Goal: Task Accomplishment & Management: Manage account settings

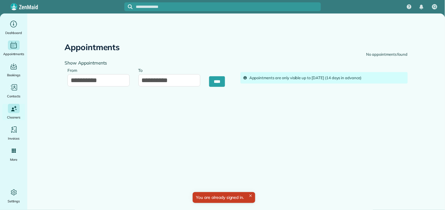
type input "**********"
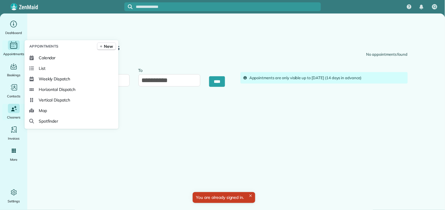
click at [13, 46] on icon "Main" at bounding box center [13, 45] width 9 height 9
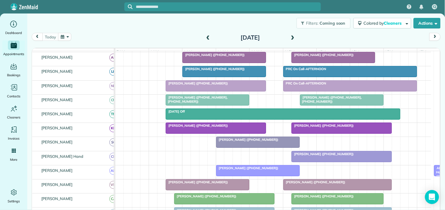
scroll to position [98, 0]
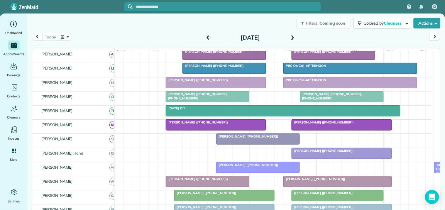
click at [290, 36] on span at bounding box center [293, 37] width 6 height 5
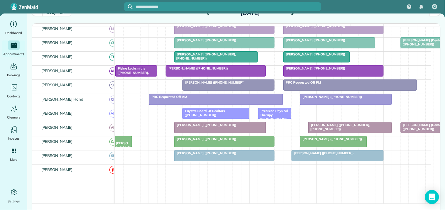
scroll to position [0, 0]
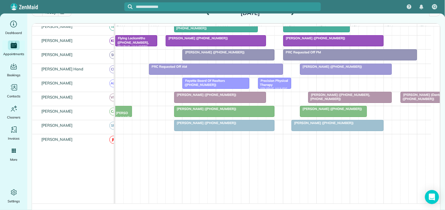
click at [235, 125] on div "[PERSON_NAME] ([PHONE_NUMBER])" at bounding box center [224, 123] width 97 height 4
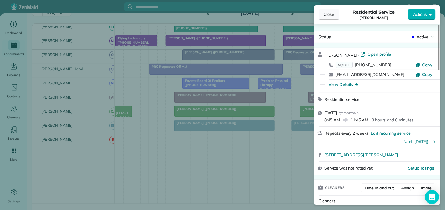
click at [332, 14] on span "Close" at bounding box center [329, 14] width 11 height 6
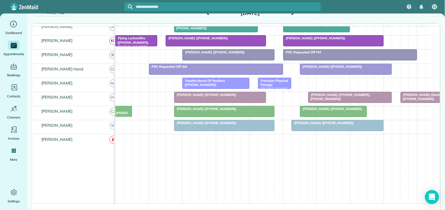
scroll to position [69, 0]
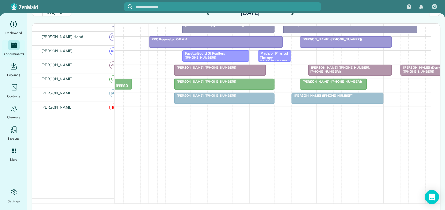
click at [227, 98] on div at bounding box center [225, 98] width 100 height 11
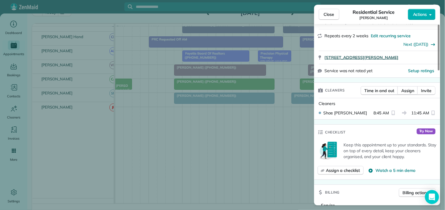
click at [355, 56] on span "[STREET_ADDRESS][PERSON_NAME]" at bounding box center [362, 58] width 74 height 6
click at [334, 15] on span "Close" at bounding box center [329, 14] width 11 height 6
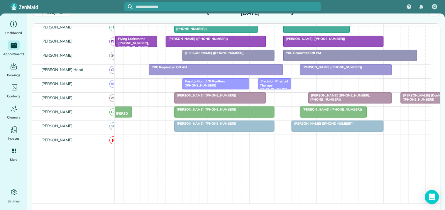
scroll to position [157, 0]
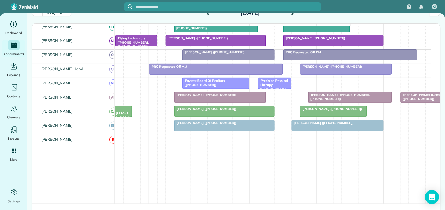
click at [333, 131] on div at bounding box center [338, 125] width 92 height 11
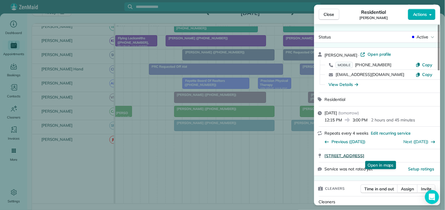
click at [360, 157] on span "1225 Pinehurst Drive Peachtree City GA 30269" at bounding box center [345, 156] width 40 height 6
click at [335, 15] on button "Close" at bounding box center [329, 14] width 21 height 11
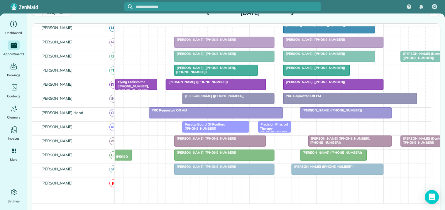
scroll to position [125, 0]
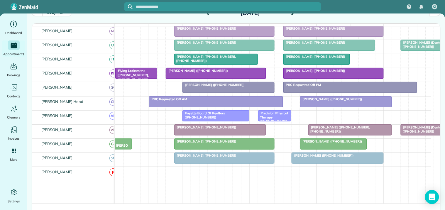
click at [222, 163] on div at bounding box center [225, 158] width 100 height 11
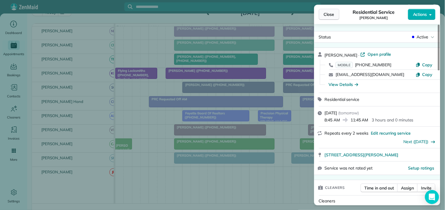
click at [333, 13] on span "Close" at bounding box center [329, 14] width 11 height 6
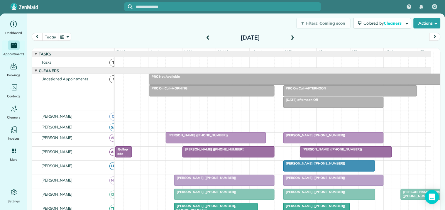
click at [65, 33] on button "button" at bounding box center [65, 37] width 14 height 8
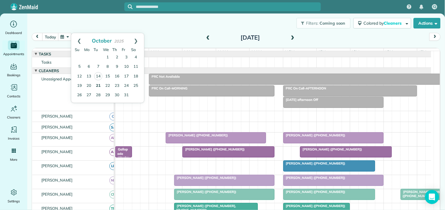
click at [98, 85] on link "21" at bounding box center [98, 85] width 9 height 9
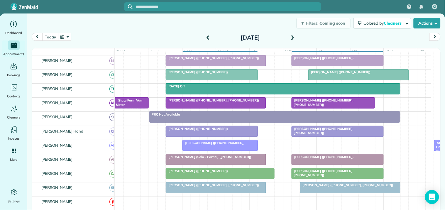
scroll to position [130, 0]
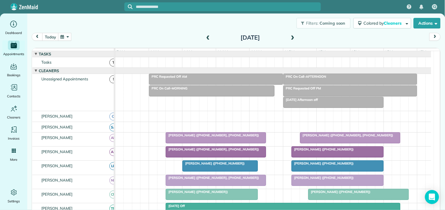
click at [65, 37] on button "button" at bounding box center [65, 37] width 14 height 8
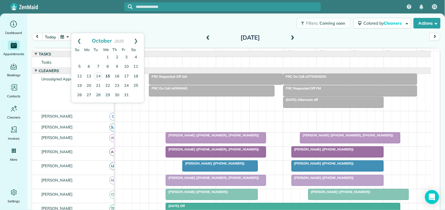
click at [108, 74] on link "15" at bounding box center [107, 76] width 9 height 9
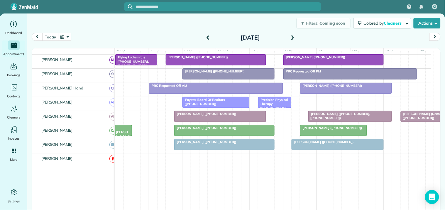
click at [208, 144] on span "[PERSON_NAME] ([PHONE_NUMBER])" at bounding box center [205, 142] width 63 height 4
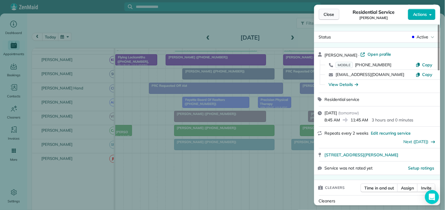
click at [334, 12] on span "Close" at bounding box center [329, 14] width 11 height 6
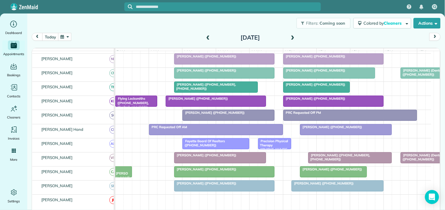
scroll to position [98, 0]
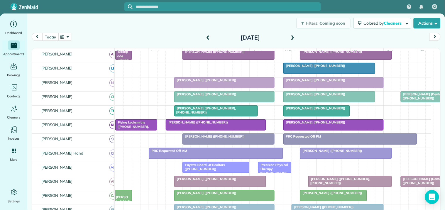
click at [48, 36] on button "today" at bounding box center [50, 37] width 16 height 8
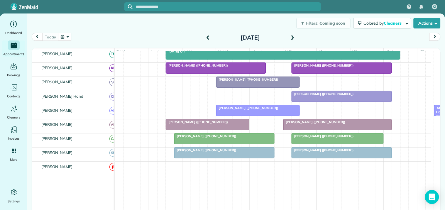
scroll to position [159, 0]
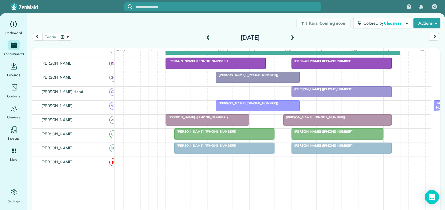
click at [215, 154] on div at bounding box center [225, 148] width 100 height 11
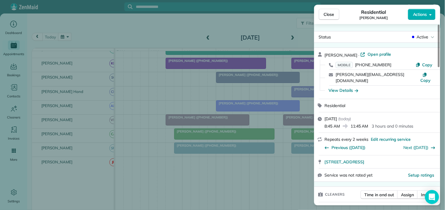
scroll to position [67, 0]
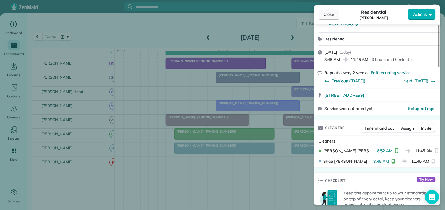
click at [330, 15] on span "Close" at bounding box center [329, 14] width 11 height 6
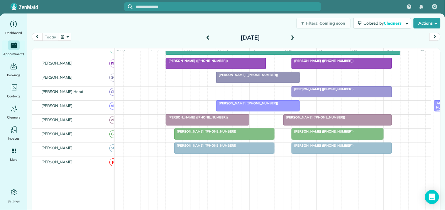
click at [140, 28] on div "Filters: Coming soon Colored by Cleaners Color by Cleaner Color by Team Color b…" at bounding box center [236, 23] width 418 height 19
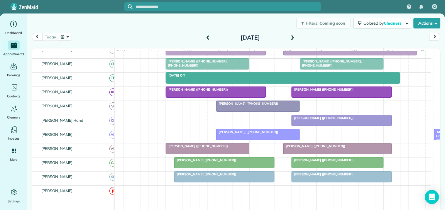
scroll to position [94, 0]
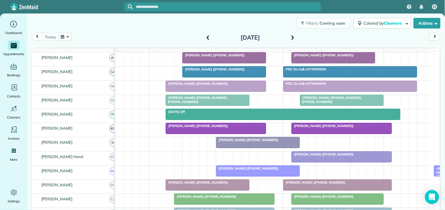
click at [292, 37] on span at bounding box center [293, 37] width 6 height 5
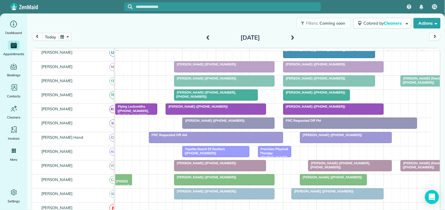
scroll to position [125, 0]
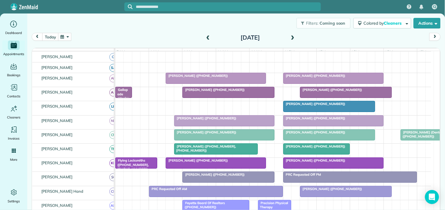
click at [130, 168] on span "Flying Locksmiths ([PHONE_NUMBER], [PHONE_NUMBER])" at bounding box center [132, 164] width 34 height 13
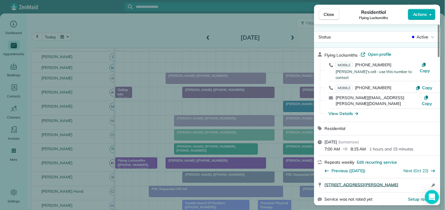
click at [358, 182] on span "1000 Cooper Cir Suite 207 Peachtree City Ga 30269" at bounding box center [362, 185] width 74 height 6
click at [332, 15] on span "Close" at bounding box center [329, 14] width 11 height 6
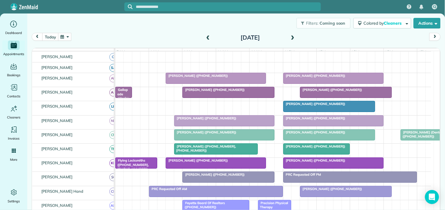
click at [292, 37] on span at bounding box center [293, 37] width 6 height 5
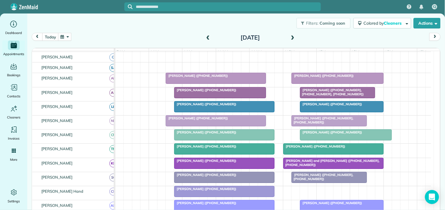
click at [290, 38] on span at bounding box center [293, 37] width 6 height 5
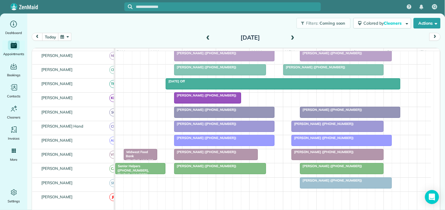
click at [325, 132] on div at bounding box center [338, 126] width 92 height 11
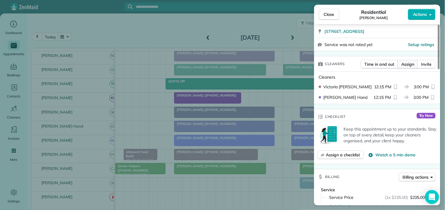
click at [406, 67] on button "Assign" at bounding box center [408, 64] width 21 height 9
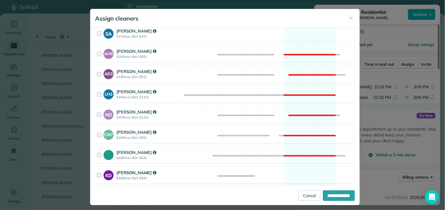
click at [296, 171] on div "KD Katerina Doane $18/hour (Est: $50) Available" at bounding box center [225, 174] width 261 height 17
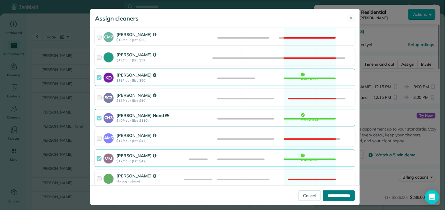
click at [330, 196] on input "**********" at bounding box center [339, 195] width 32 height 11
type input "**********"
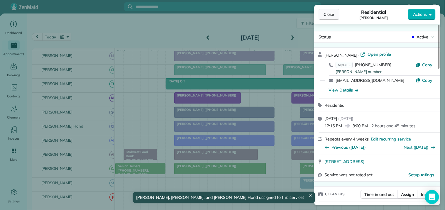
click at [334, 13] on span "Close" at bounding box center [329, 14] width 11 height 6
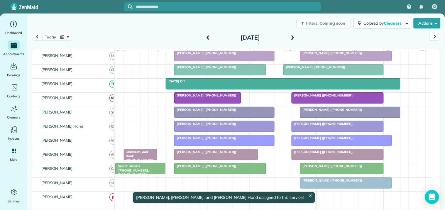
click at [315, 140] on span "Robin Walker (+18058902408)" at bounding box center [322, 138] width 63 height 4
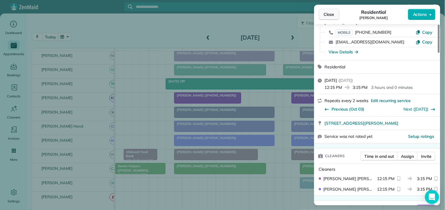
click at [333, 11] on button "Close" at bounding box center [329, 14] width 21 height 11
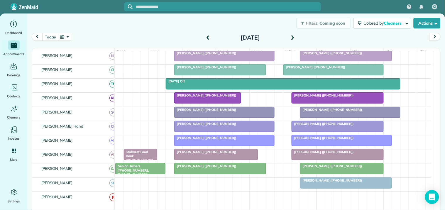
click at [290, 36] on span at bounding box center [293, 37] width 6 height 5
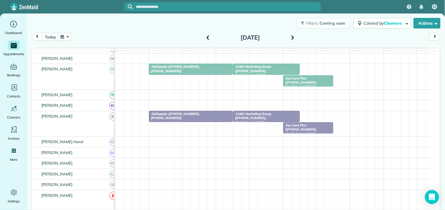
click at [290, 36] on span at bounding box center [293, 37] width 6 height 5
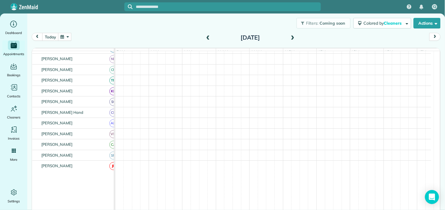
click at [290, 36] on span at bounding box center [293, 37] width 6 height 5
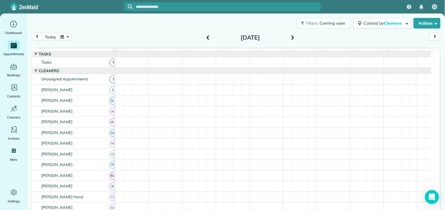
scroll to position [86, 0]
click at [206, 37] on span at bounding box center [208, 37] width 6 height 5
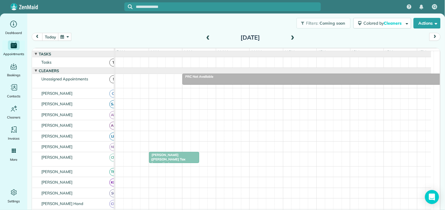
click at [291, 36] on span at bounding box center [293, 37] width 6 height 5
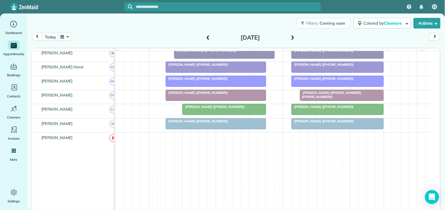
click at [290, 36] on span at bounding box center [293, 37] width 6 height 5
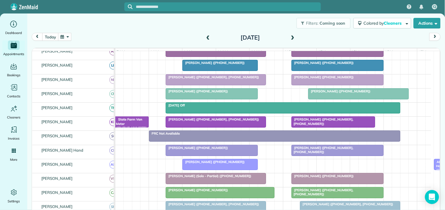
click at [291, 36] on span at bounding box center [293, 37] width 6 height 5
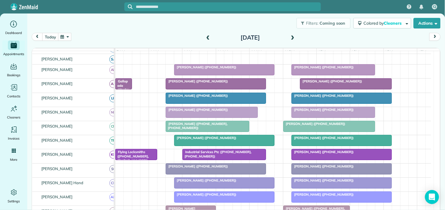
click at [291, 36] on span at bounding box center [293, 37] width 6 height 5
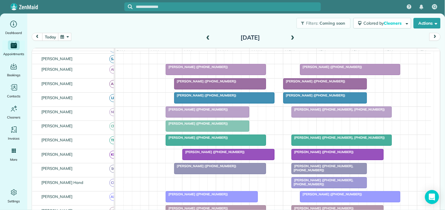
click at [290, 38] on span at bounding box center [293, 37] width 6 height 5
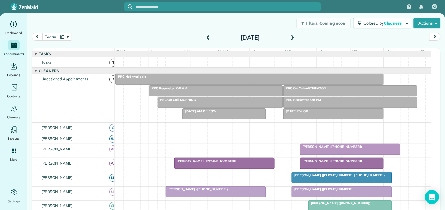
click at [68, 37] on button "button" at bounding box center [65, 37] width 14 height 8
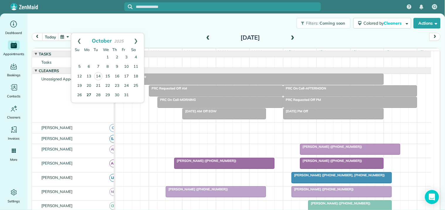
click at [90, 93] on link "27" at bounding box center [88, 95] width 9 height 9
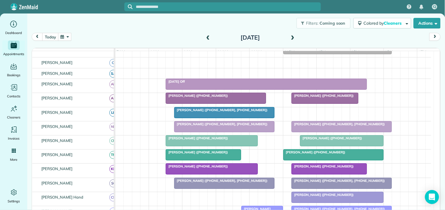
click at [291, 35] on span at bounding box center [293, 37] width 6 height 5
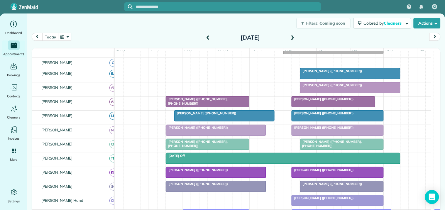
click at [205, 37] on span at bounding box center [208, 37] width 6 height 5
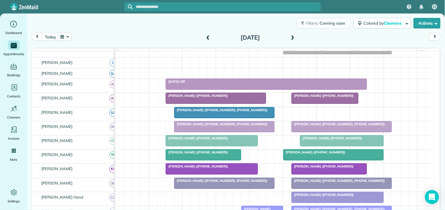
click at [291, 36] on span at bounding box center [293, 37] width 6 height 5
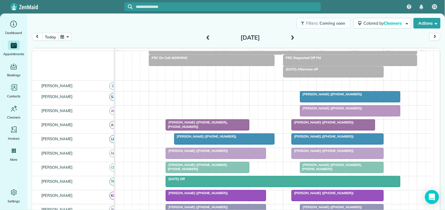
click at [290, 35] on span at bounding box center [293, 37] width 6 height 5
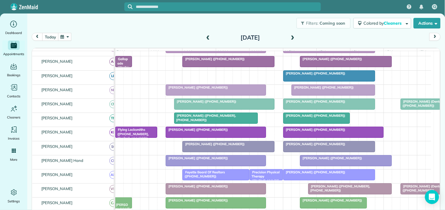
click at [291, 36] on span at bounding box center [293, 37] width 6 height 5
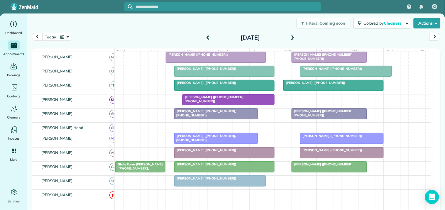
click at [290, 36] on span at bounding box center [293, 37] width 6 height 5
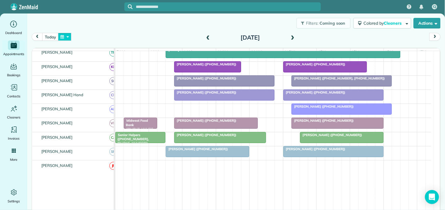
click at [68, 37] on button "button" at bounding box center [65, 37] width 14 height 8
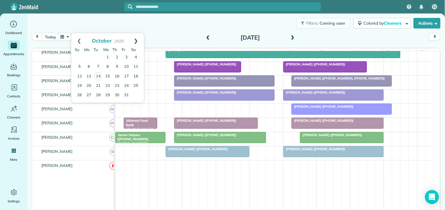
click at [139, 36] on link "Next" at bounding box center [136, 40] width 16 height 15
click at [116, 93] on link "27" at bounding box center [116, 94] width 9 height 9
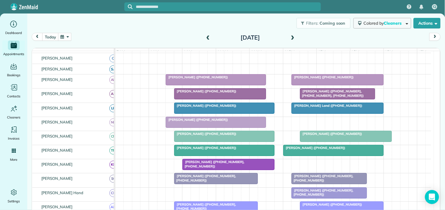
click at [376, 22] on span "Colored by Cleaners" at bounding box center [384, 23] width 40 height 5
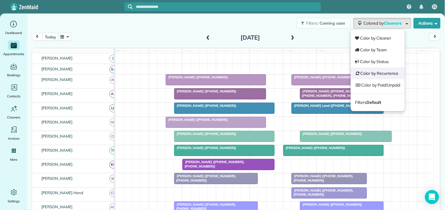
click at [360, 72] on link "Color by Recurrence" at bounding box center [378, 74] width 54 height 12
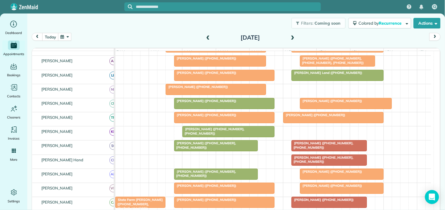
click at [218, 109] on div at bounding box center [225, 103] width 100 height 11
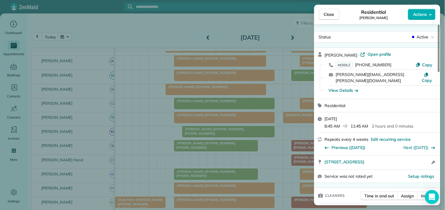
click at [330, 13] on span "Close" at bounding box center [329, 14] width 11 height 6
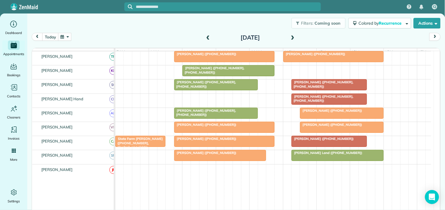
scroll to position [185, 0]
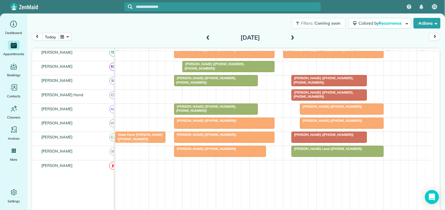
click at [208, 37] on span at bounding box center [208, 37] width 6 height 5
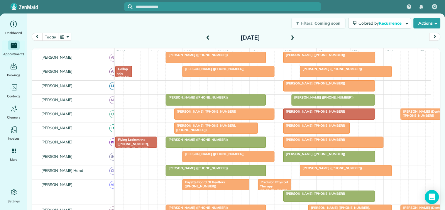
scroll to position [102, 0]
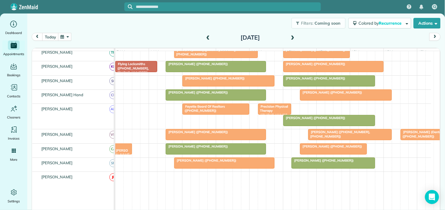
click at [205, 37] on span at bounding box center [208, 37] width 6 height 5
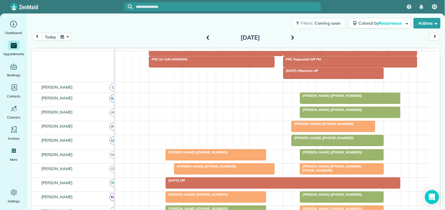
click at [205, 37] on span at bounding box center [208, 37] width 6 height 5
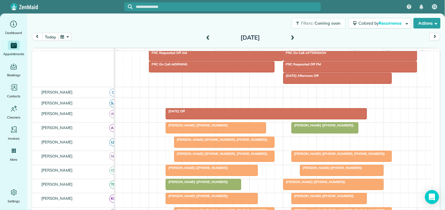
click at [290, 36] on span at bounding box center [293, 37] width 6 height 5
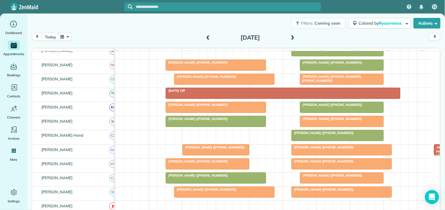
click at [206, 36] on span at bounding box center [208, 37] width 6 height 5
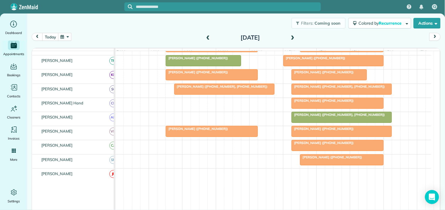
click at [290, 37] on span at bounding box center [293, 37] width 6 height 5
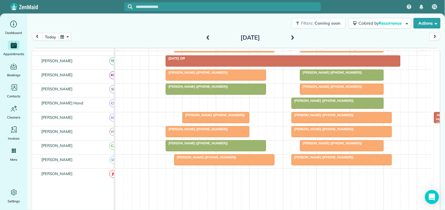
click at [290, 37] on span at bounding box center [293, 37] width 6 height 5
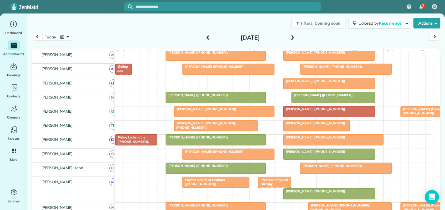
scroll to position [94, 0]
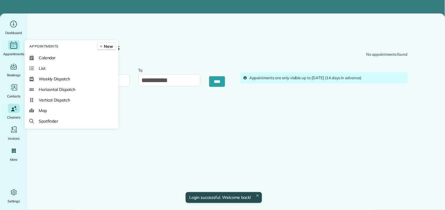
click at [18, 46] on icon "Main" at bounding box center [13, 45] width 9 height 9
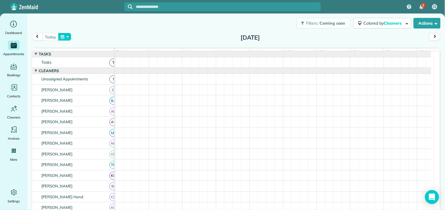
click at [67, 37] on button "button" at bounding box center [65, 37] width 14 height 8
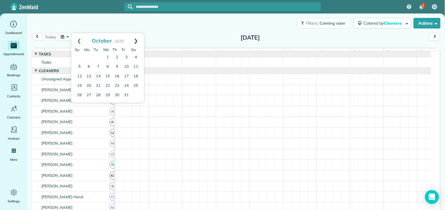
click at [136, 39] on link "Next" at bounding box center [136, 40] width 16 height 15
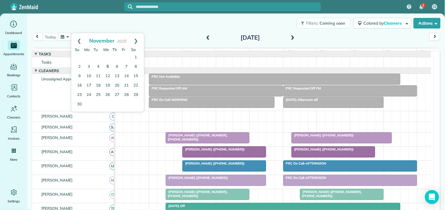
click at [107, 67] on link "5" at bounding box center [107, 66] width 9 height 9
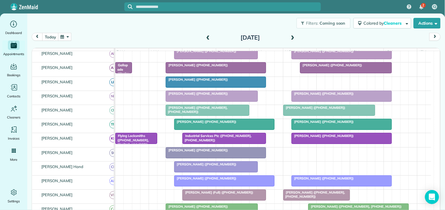
scroll to position [130, 0]
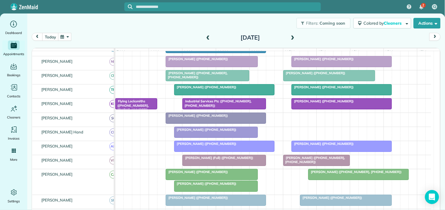
click at [68, 32] on div "Filters: Coming soon Colored by Cleaners Color by Cleaner Color by Team Color b…" at bounding box center [236, 23] width 418 height 19
click at [67, 33] on button "button" at bounding box center [65, 37] width 14 height 8
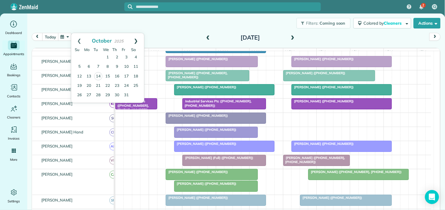
click at [137, 41] on link "Next" at bounding box center [136, 40] width 16 height 15
click at [89, 65] on link "3" at bounding box center [88, 66] width 9 height 9
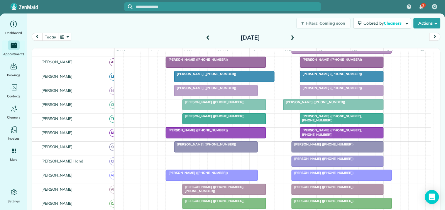
scroll to position [80, 0]
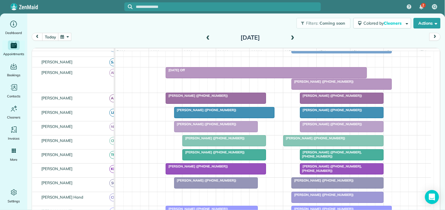
click at [151, 30] on div "Filters: Coming soon Colored by Cleaners Color by Cleaner Color by Team Color b…" at bounding box center [236, 23] width 418 height 19
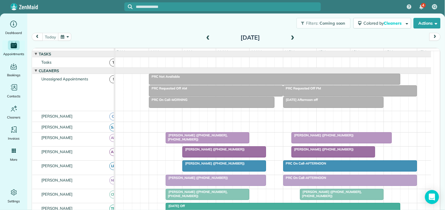
click at [292, 36] on span at bounding box center [293, 37] width 6 height 5
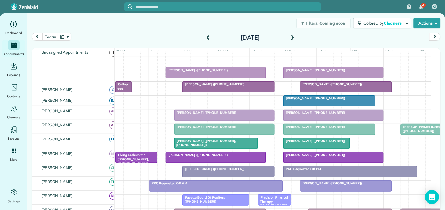
scroll to position [65, 0]
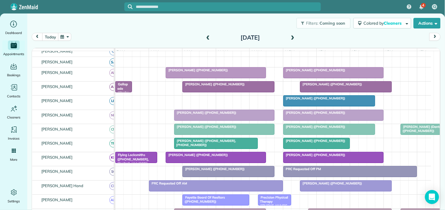
click at [210, 163] on div at bounding box center [216, 157] width 100 height 11
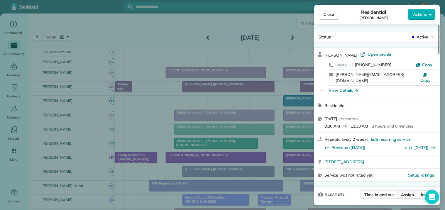
click at [410, 192] on span "Assign" at bounding box center [408, 195] width 13 height 6
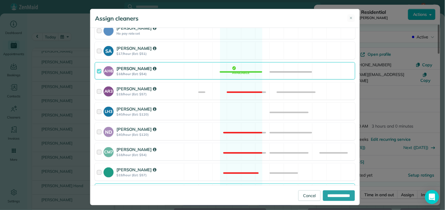
scroll to position [98, 0]
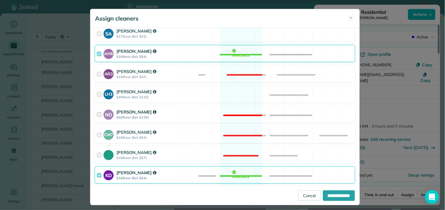
drag, startPoint x: 242, startPoint y: 88, endPoint x: 248, endPoint y: 118, distance: 30.7
click at [242, 88] on div "LH3 [PERSON_NAME] $40/hour (Est: $120) Available" at bounding box center [225, 93] width 261 height 17
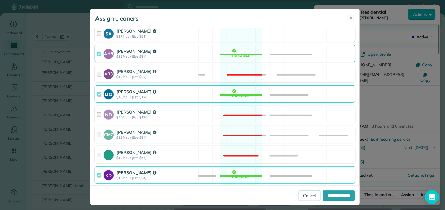
click at [239, 178] on div "KD [PERSON_NAME] $18/hour (Est: $54) Available" at bounding box center [225, 174] width 261 height 17
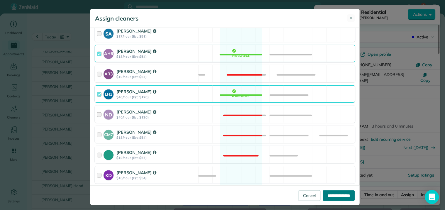
click at [334, 193] on input "**********" at bounding box center [339, 195] width 32 height 11
type input "**********"
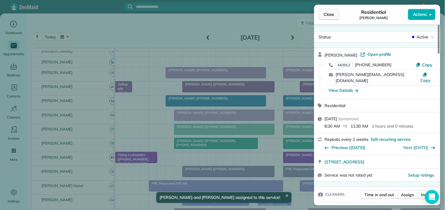
click at [333, 15] on span "Close" at bounding box center [329, 14] width 11 height 6
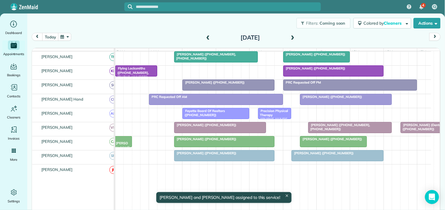
scroll to position [163, 0]
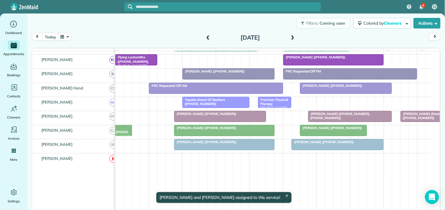
click at [227, 150] on div at bounding box center [225, 144] width 100 height 11
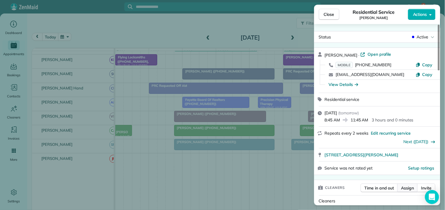
click at [408, 188] on span "Assign" at bounding box center [408, 188] width 13 height 6
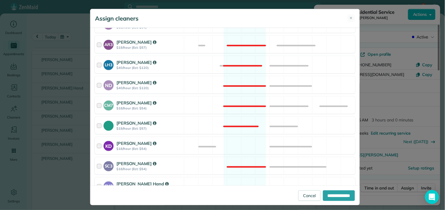
scroll to position [130, 0]
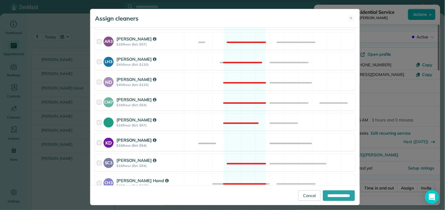
click at [237, 148] on div "KD [PERSON_NAME] $18/hour (Est: $54) Available" at bounding box center [225, 142] width 261 height 17
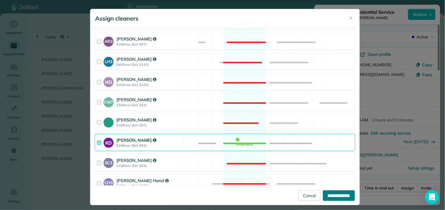
click at [329, 195] on input "**********" at bounding box center [339, 195] width 32 height 11
type input "**********"
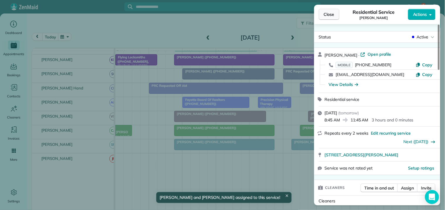
click at [327, 15] on span "Close" at bounding box center [329, 14] width 11 height 6
